Goal: Information Seeking & Learning: Learn about a topic

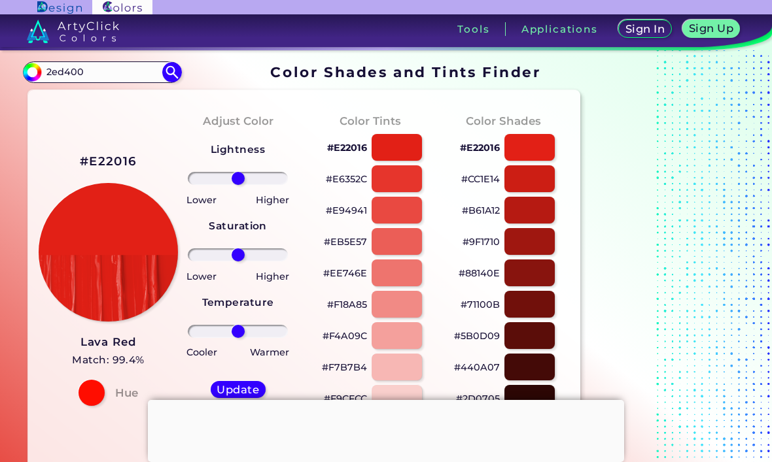
type input "2ed400"
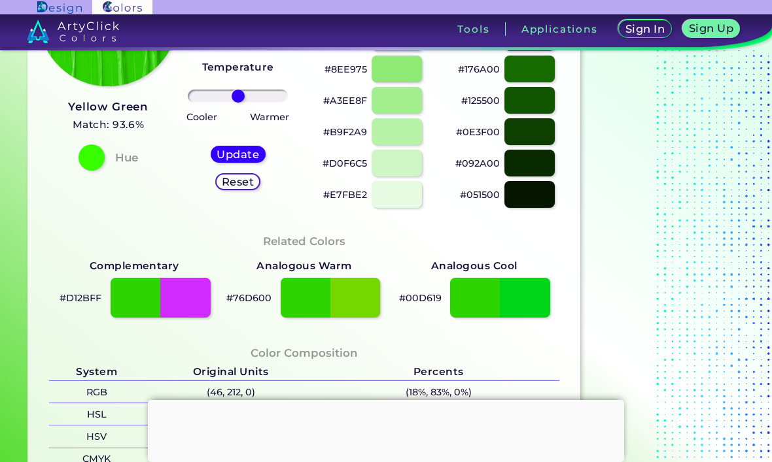
scroll to position [241, 0]
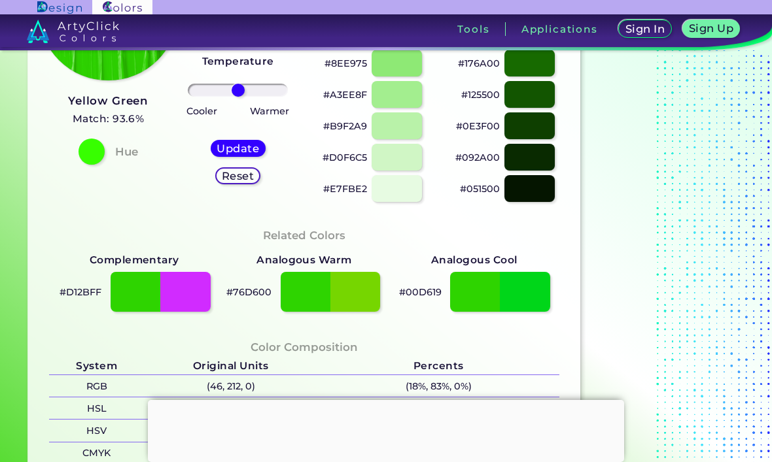
click at [385, 400] on div at bounding box center [386, 400] width 476 height 0
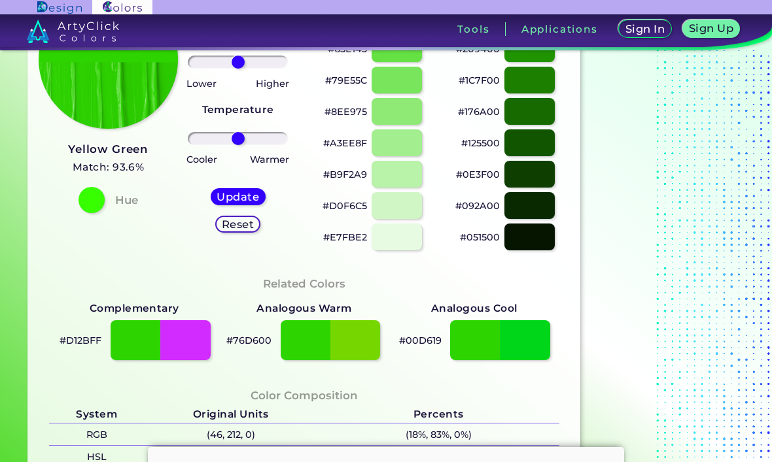
scroll to position [120, 0]
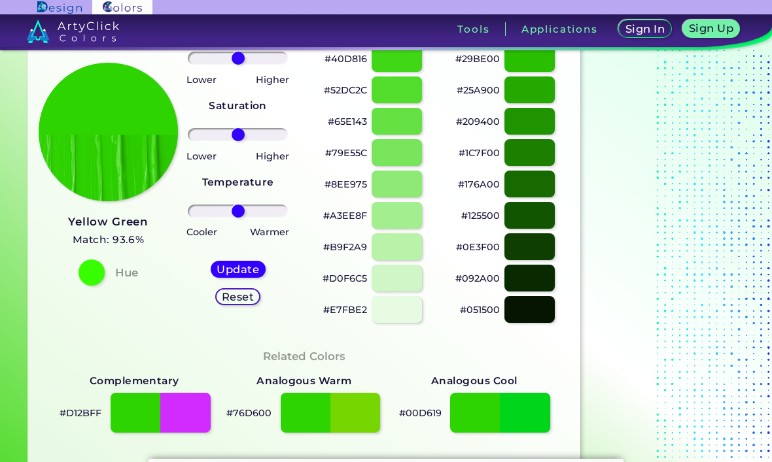
click at [542, 275] on div at bounding box center [529, 278] width 50 height 27
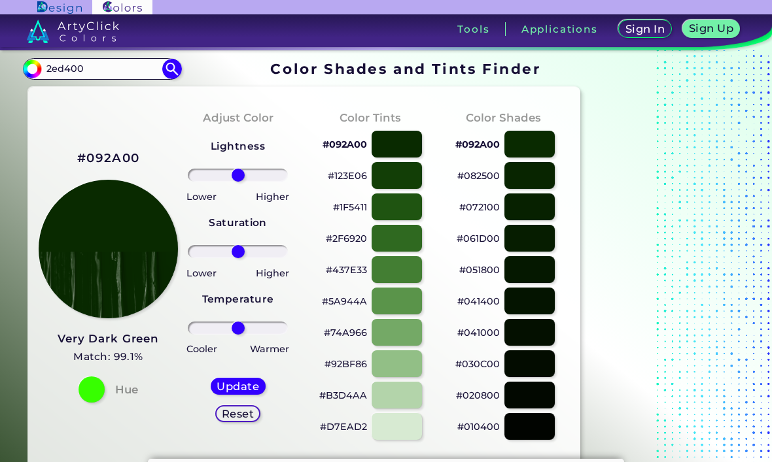
scroll to position [1, 0]
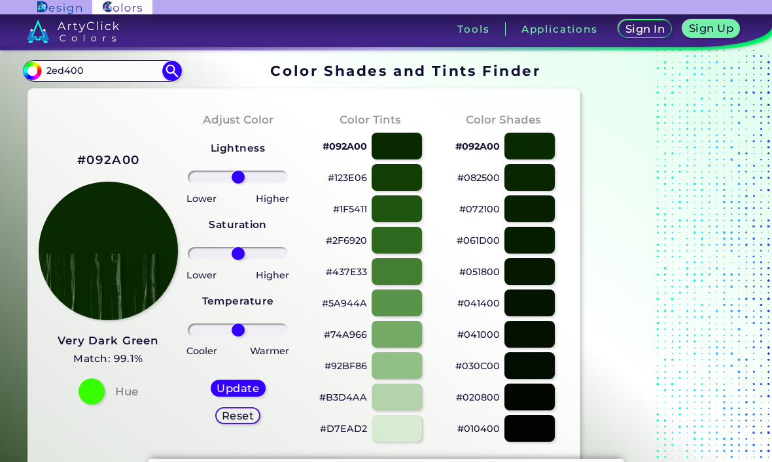
click at [169, 75] on img at bounding box center [172, 71] width 20 height 20
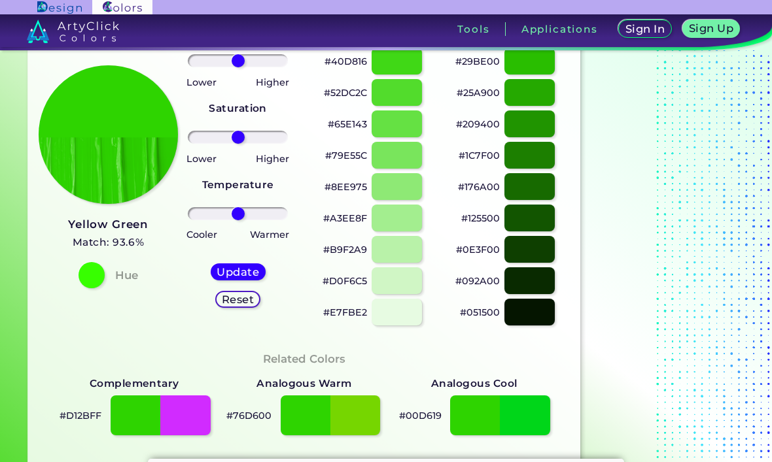
scroll to position [118, 0]
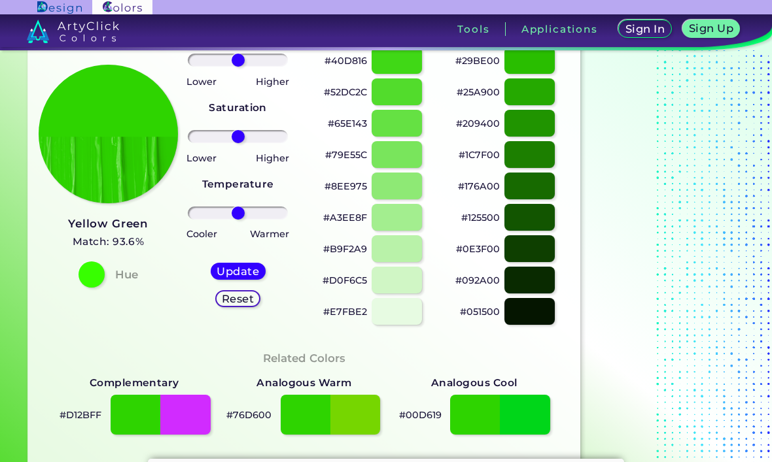
click at [542, 247] on div at bounding box center [529, 248] width 50 height 27
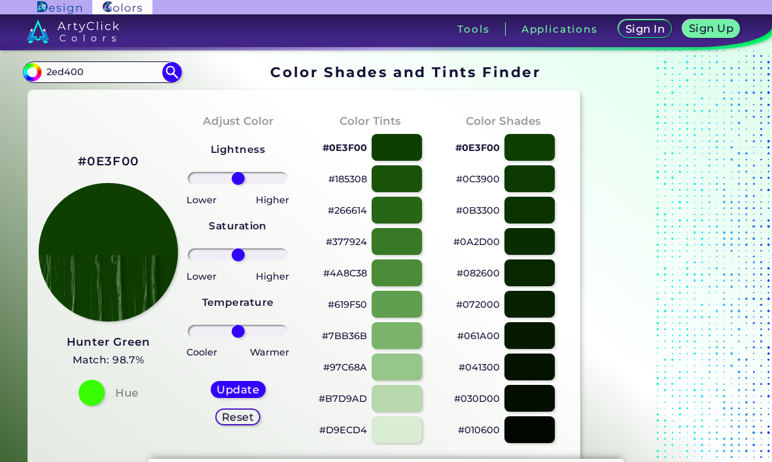
click at [170, 71] on img at bounding box center [172, 72] width 20 height 20
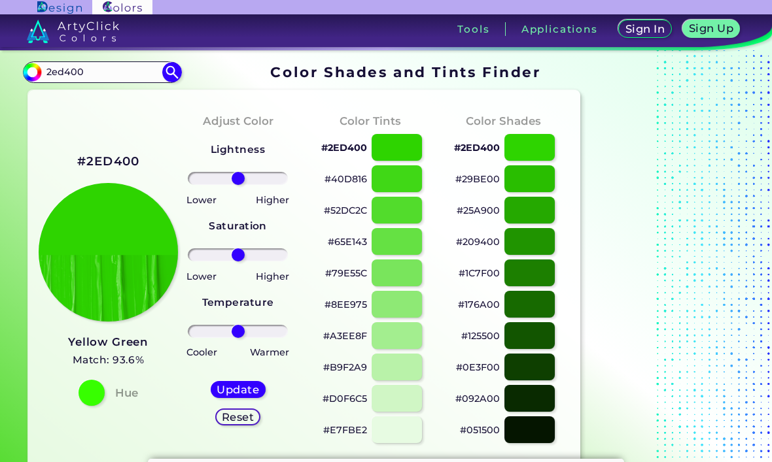
click at [536, 331] on div at bounding box center [529, 335] width 50 height 27
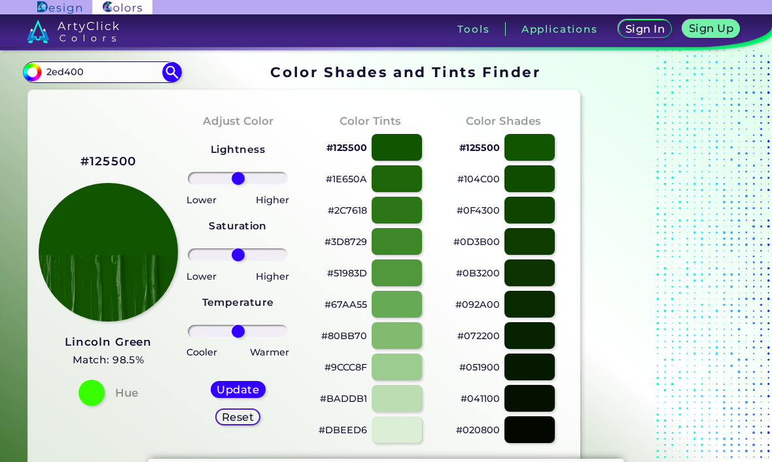
click at [165, 67] on img at bounding box center [172, 72] width 20 height 20
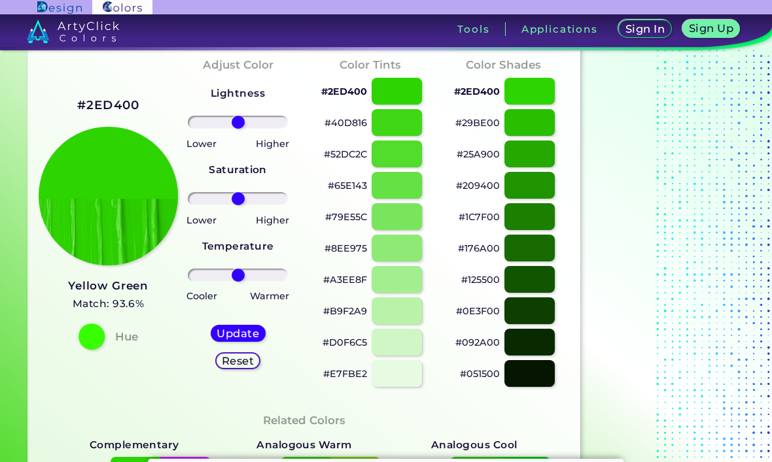
scroll to position [60, 0]
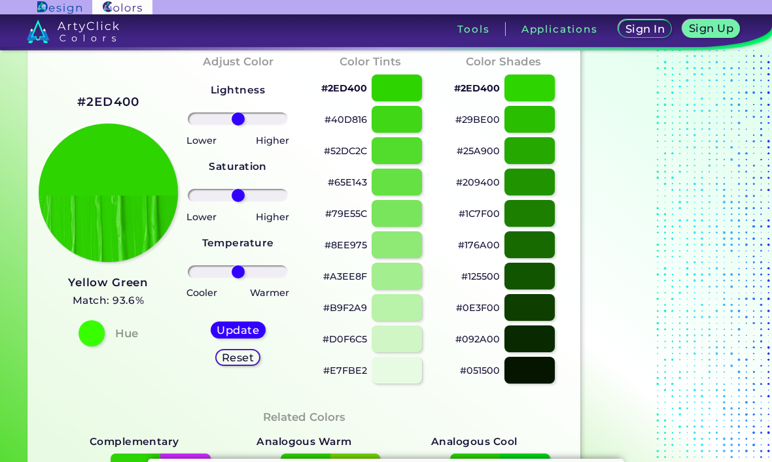
click at [534, 243] on div at bounding box center [529, 245] width 50 height 27
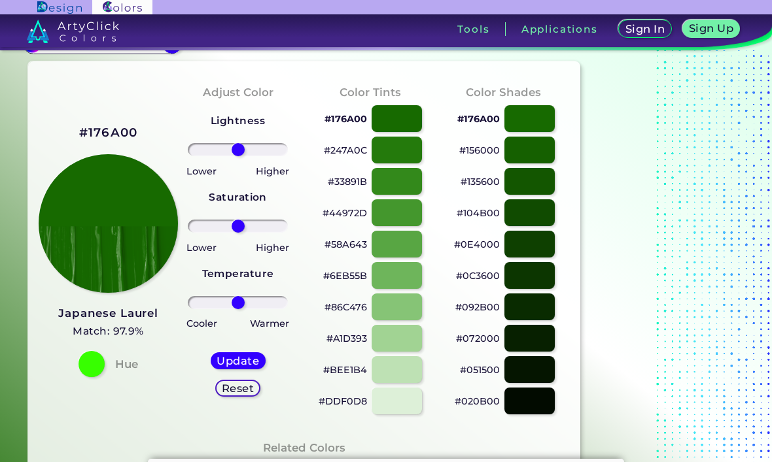
scroll to position [27, 0]
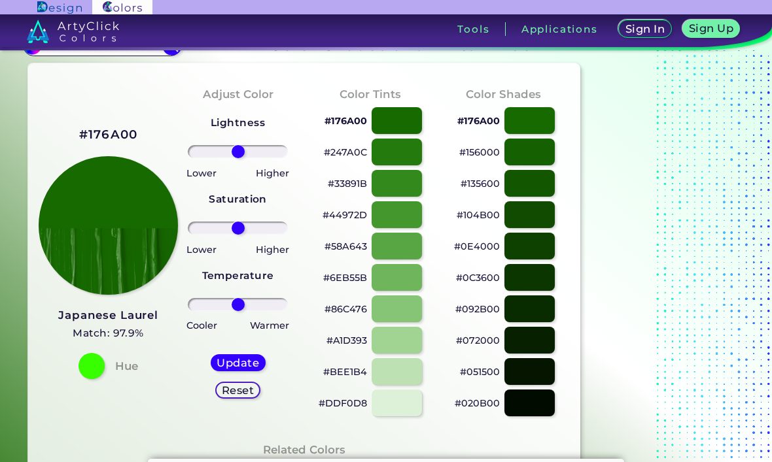
click at [165, 54] on img at bounding box center [172, 45] width 20 height 20
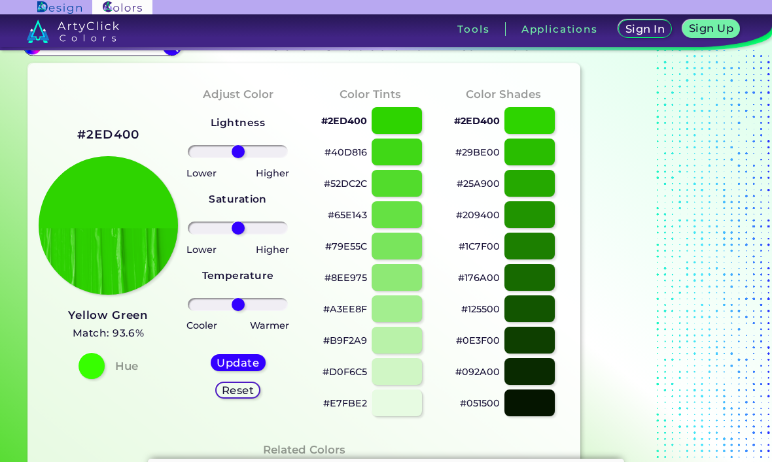
click at [541, 274] on div at bounding box center [529, 277] width 50 height 27
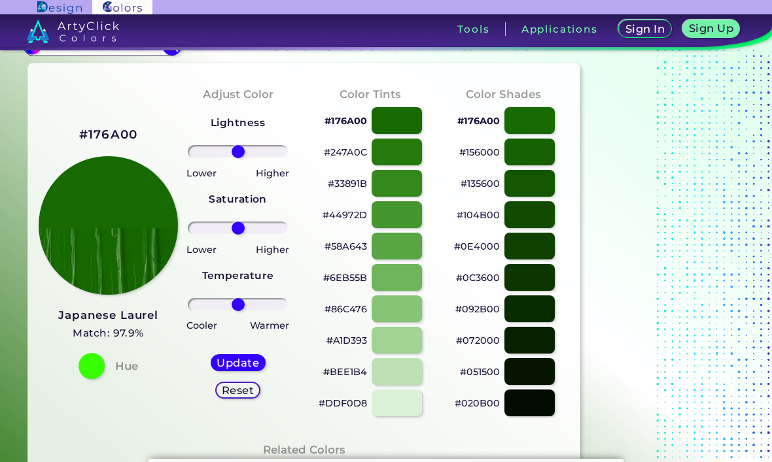
click at [164, 51] on img at bounding box center [172, 45] width 20 height 20
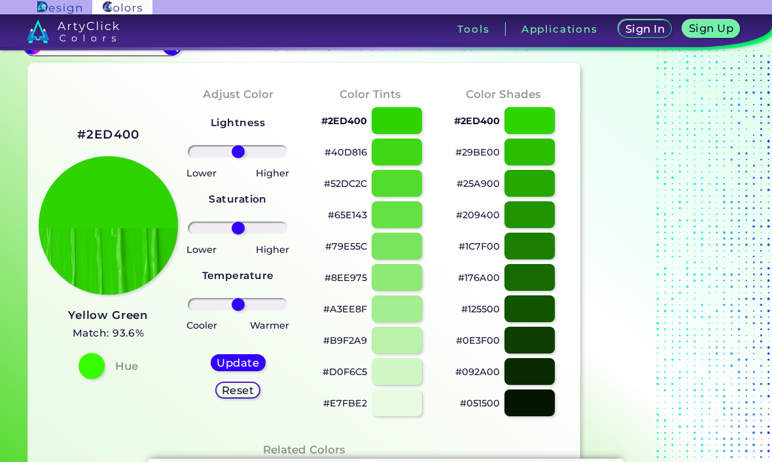
click at [538, 245] on div at bounding box center [529, 246] width 50 height 27
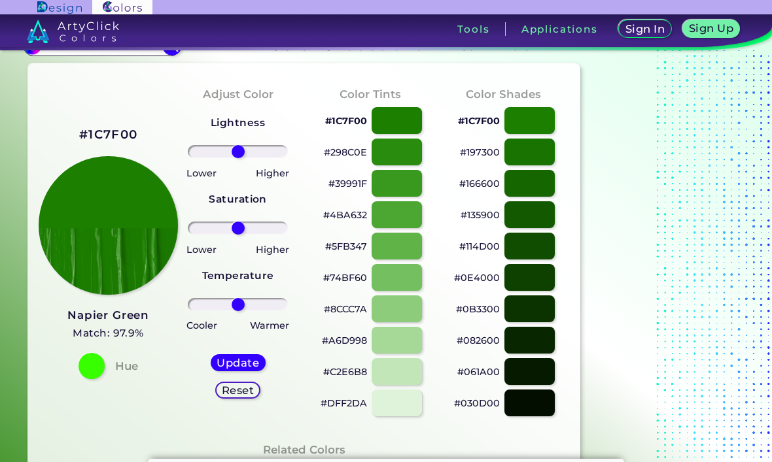
click at [162, 54] on input "2ed400" at bounding box center [102, 46] width 122 height 18
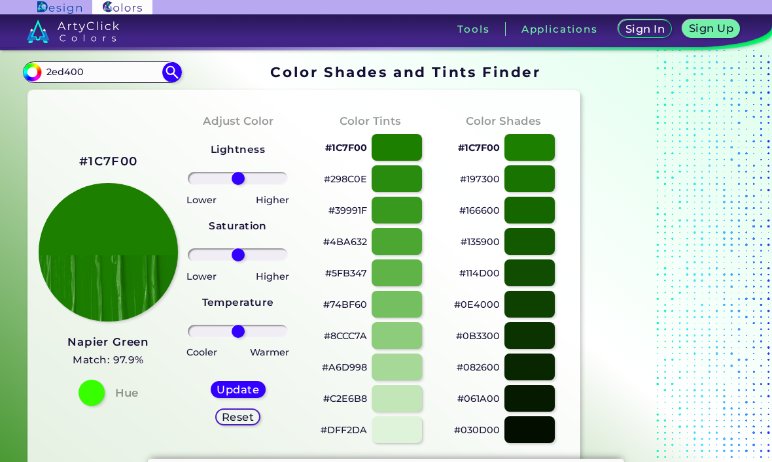
click at [171, 78] on img at bounding box center [172, 72] width 20 height 20
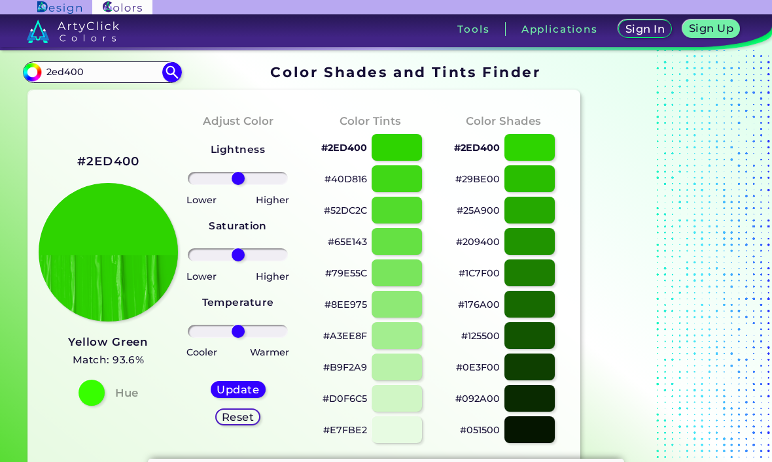
click at [539, 243] on div at bounding box center [529, 241] width 50 height 27
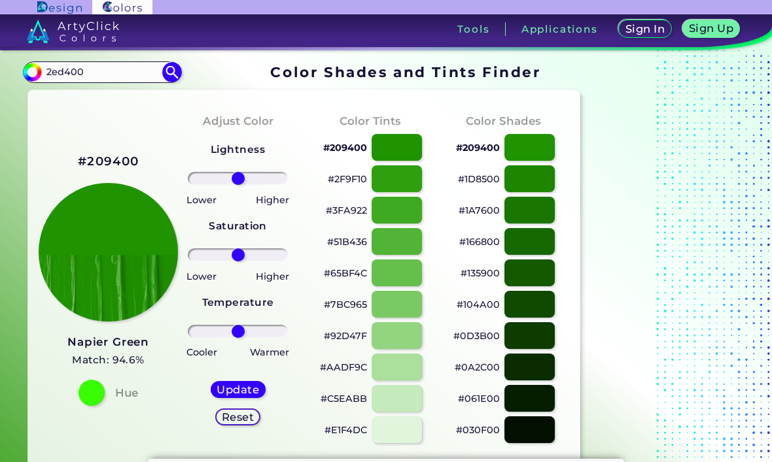
click at [175, 80] on img at bounding box center [172, 72] width 20 height 20
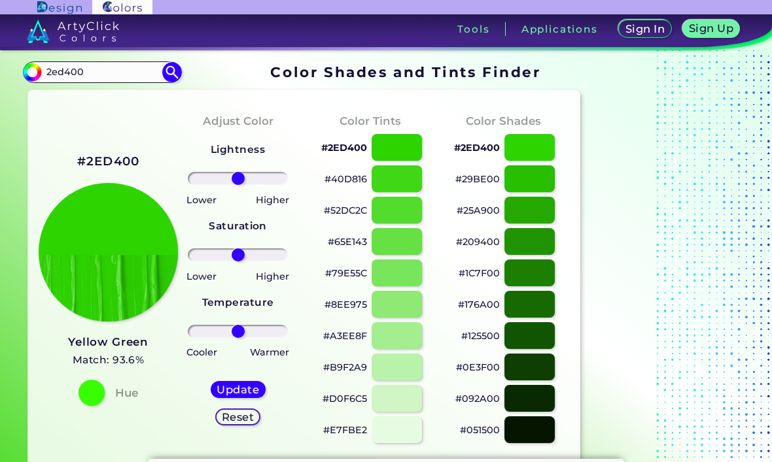
click at [543, 210] on div at bounding box center [529, 210] width 50 height 27
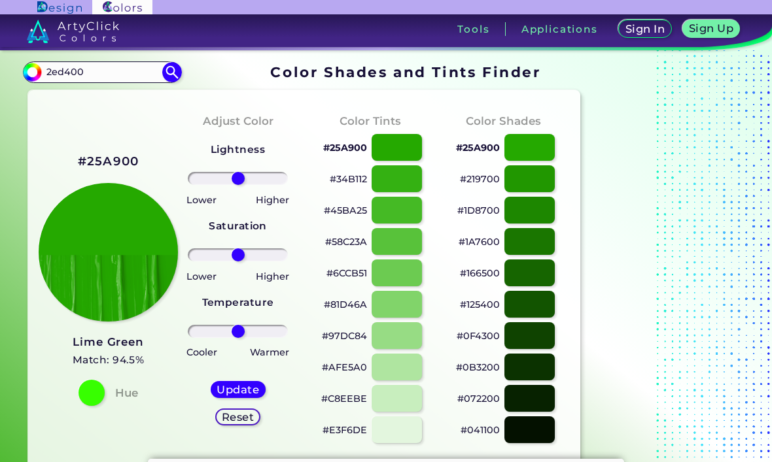
click at [173, 73] on img at bounding box center [172, 72] width 20 height 20
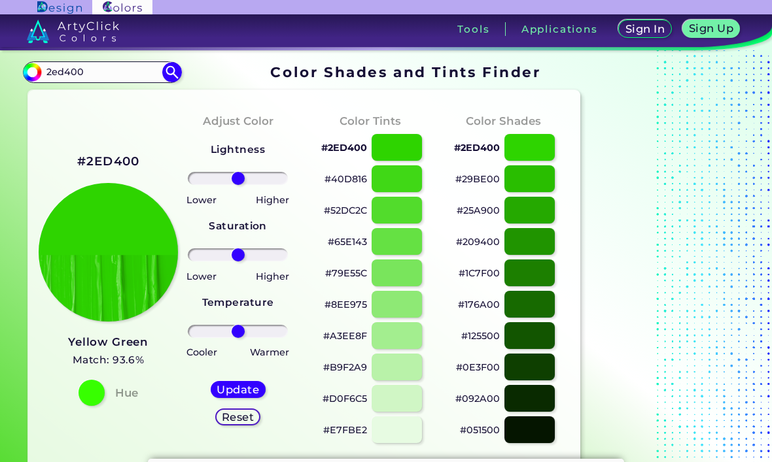
click at [538, 269] on div at bounding box center [529, 273] width 50 height 27
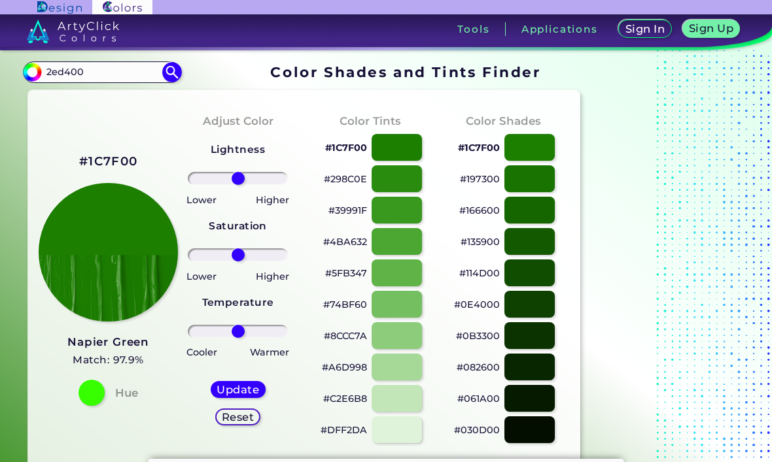
click at [173, 75] on img at bounding box center [172, 72] width 20 height 20
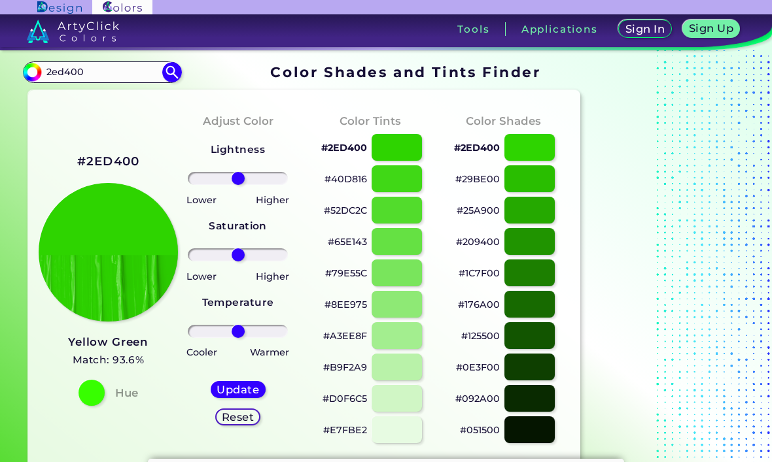
click at [541, 248] on div at bounding box center [529, 241] width 50 height 27
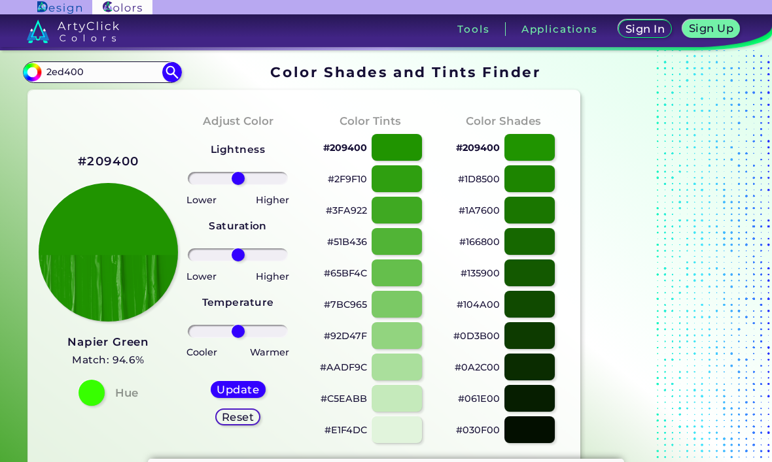
click at [173, 76] on img at bounding box center [172, 72] width 20 height 20
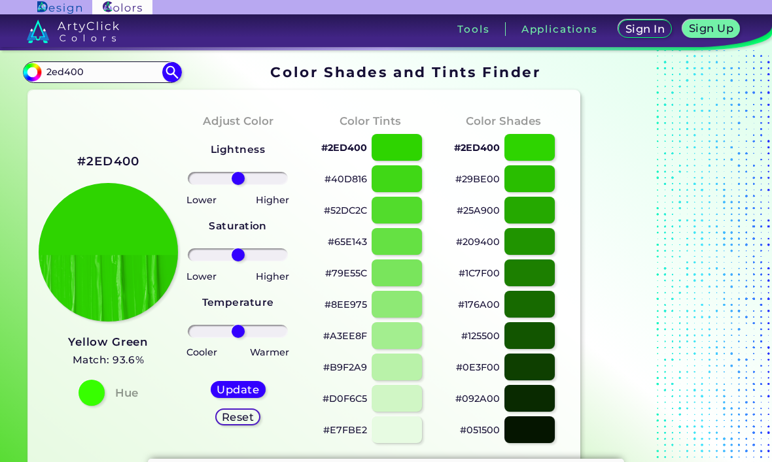
click at [540, 179] on div at bounding box center [529, 178] width 50 height 27
type input "#29be00"
